Goal: Register for event/course

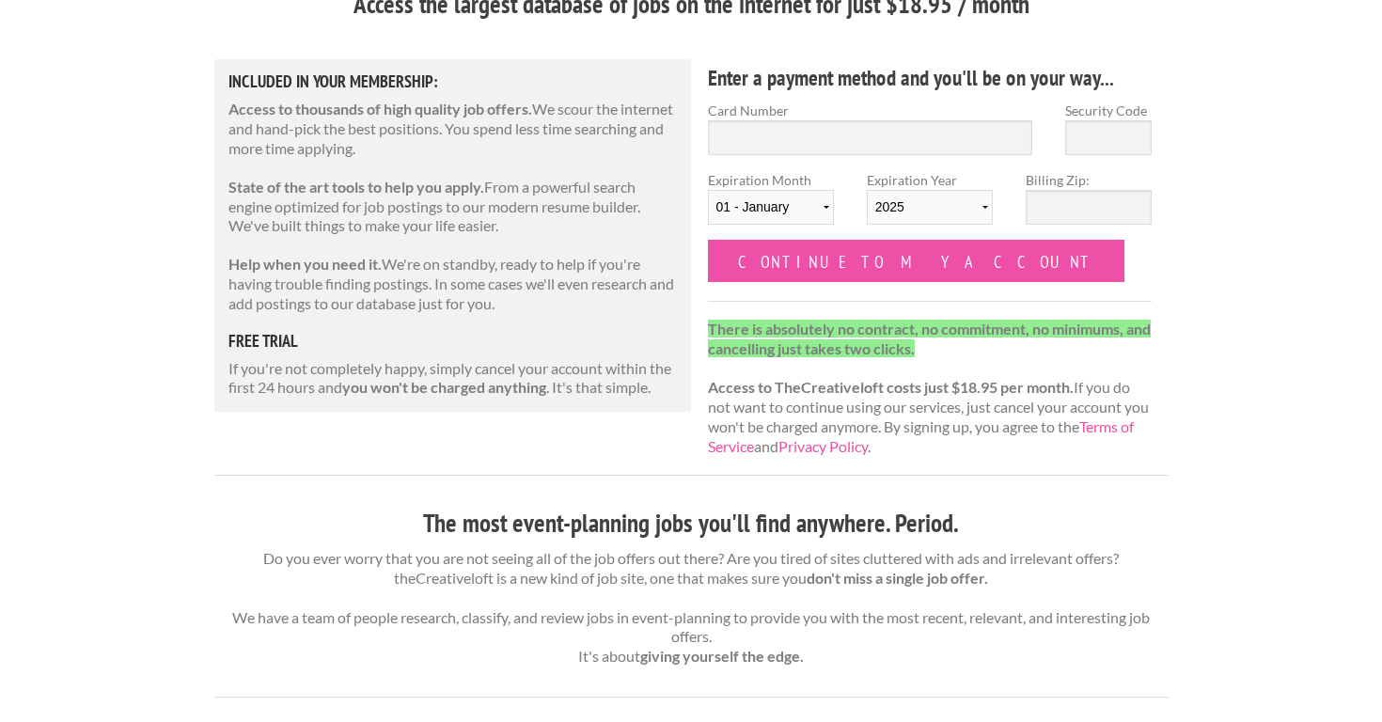
scroll to position [197, 0]
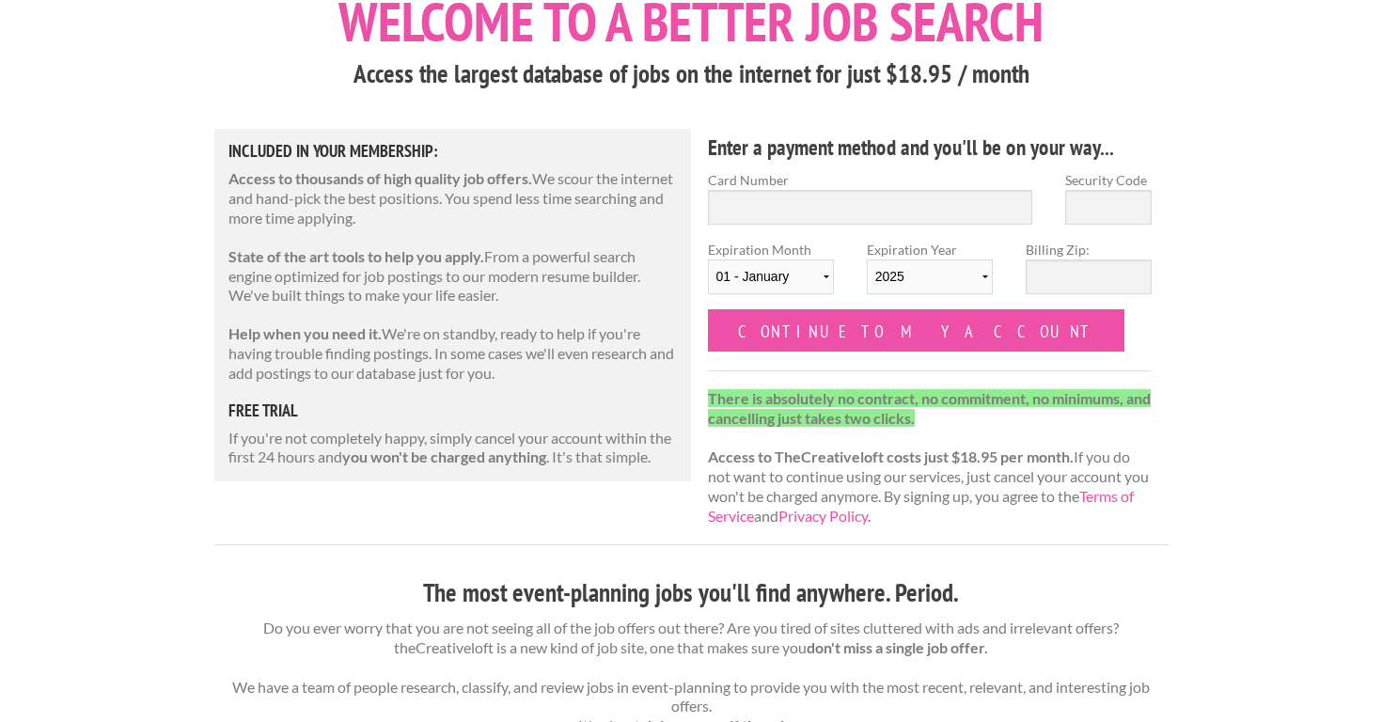
scroll to position [187, 0]
